Goal: Task Accomplishment & Management: Check status

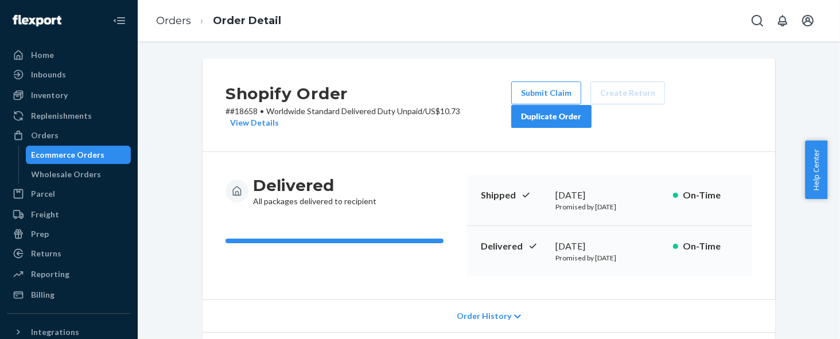
scroll to position [517, 0]
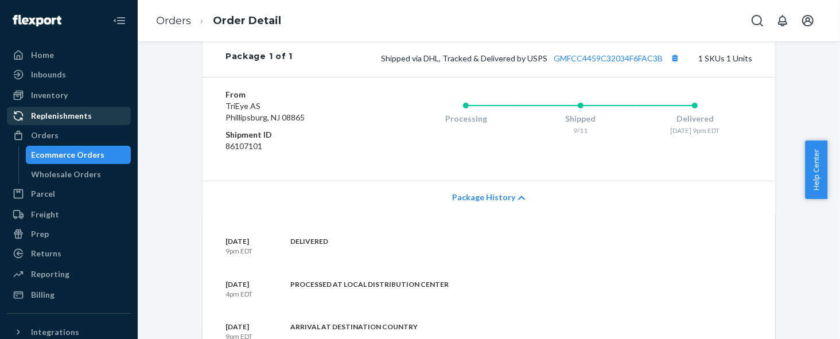
drag, startPoint x: 33, startPoint y: 98, endPoint x: 37, endPoint y: 111, distance: 13.6
click at [34, 97] on div "Inventory" at bounding box center [49, 95] width 37 height 11
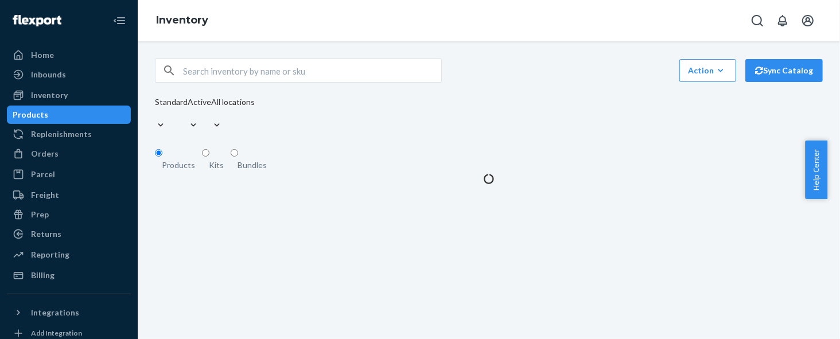
click at [46, 119] on div "Products" at bounding box center [31, 114] width 36 height 11
click at [51, 148] on div "Orders" at bounding box center [69, 154] width 122 height 16
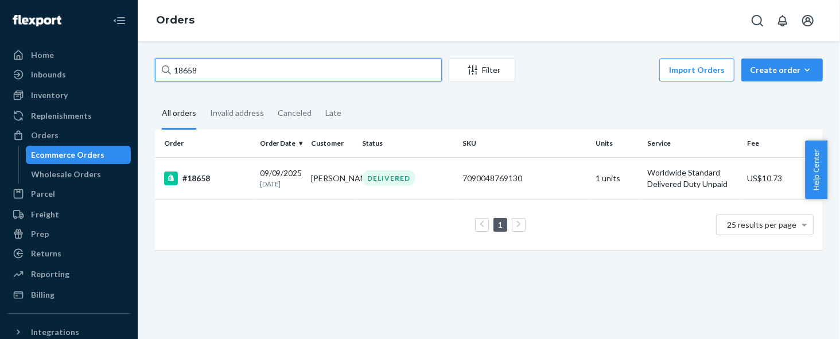
click at [347, 75] on input "18658" at bounding box center [298, 70] width 287 height 23
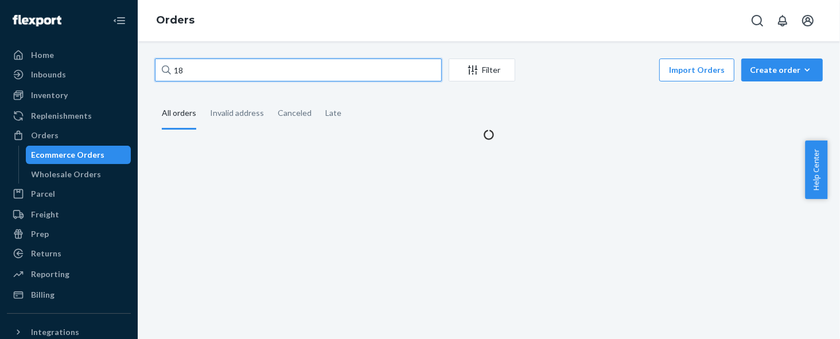
type input "1"
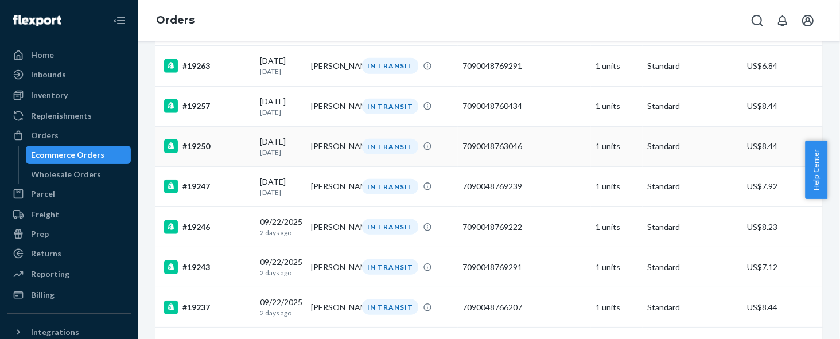
scroll to position [947, 0]
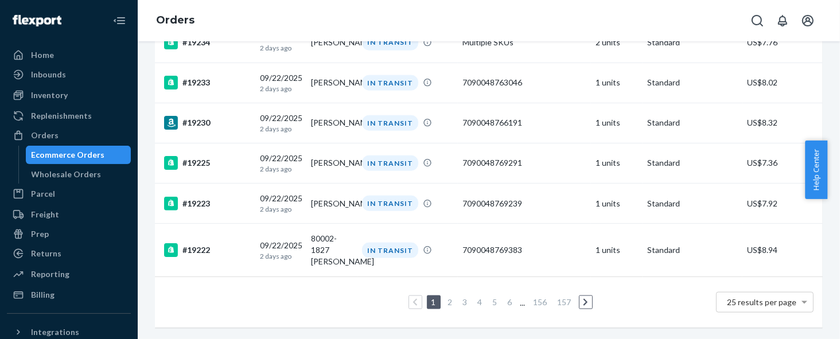
click at [446, 297] on link "2" at bounding box center [450, 302] width 9 height 10
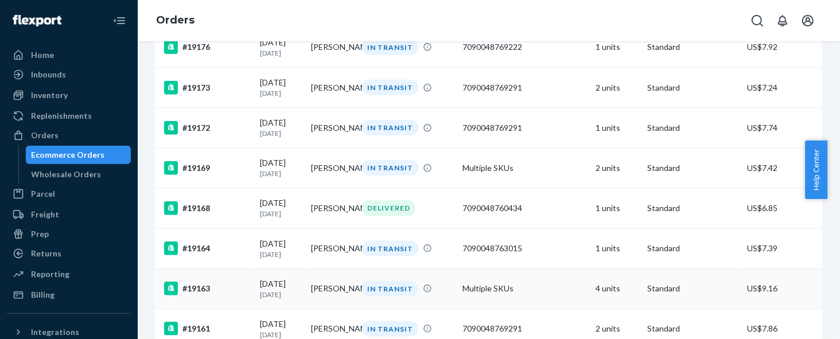
scroll to position [931, 0]
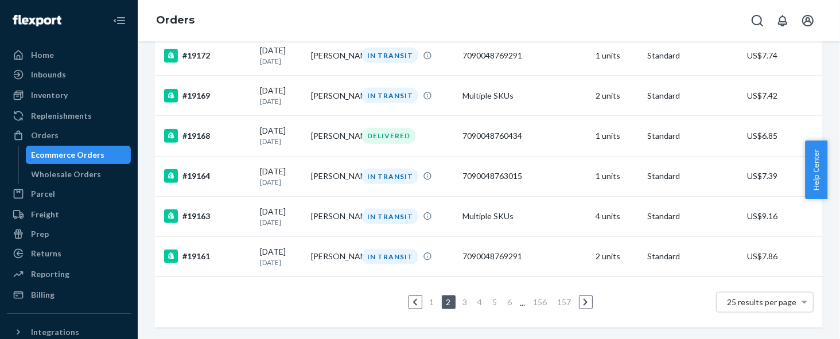
click at [429, 297] on link "1" at bounding box center [432, 302] width 9 height 10
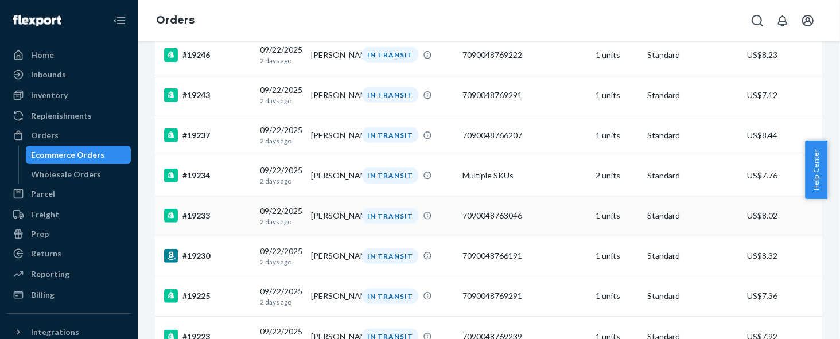
scroll to position [689, 0]
